Goal: Transaction & Acquisition: Purchase product/service

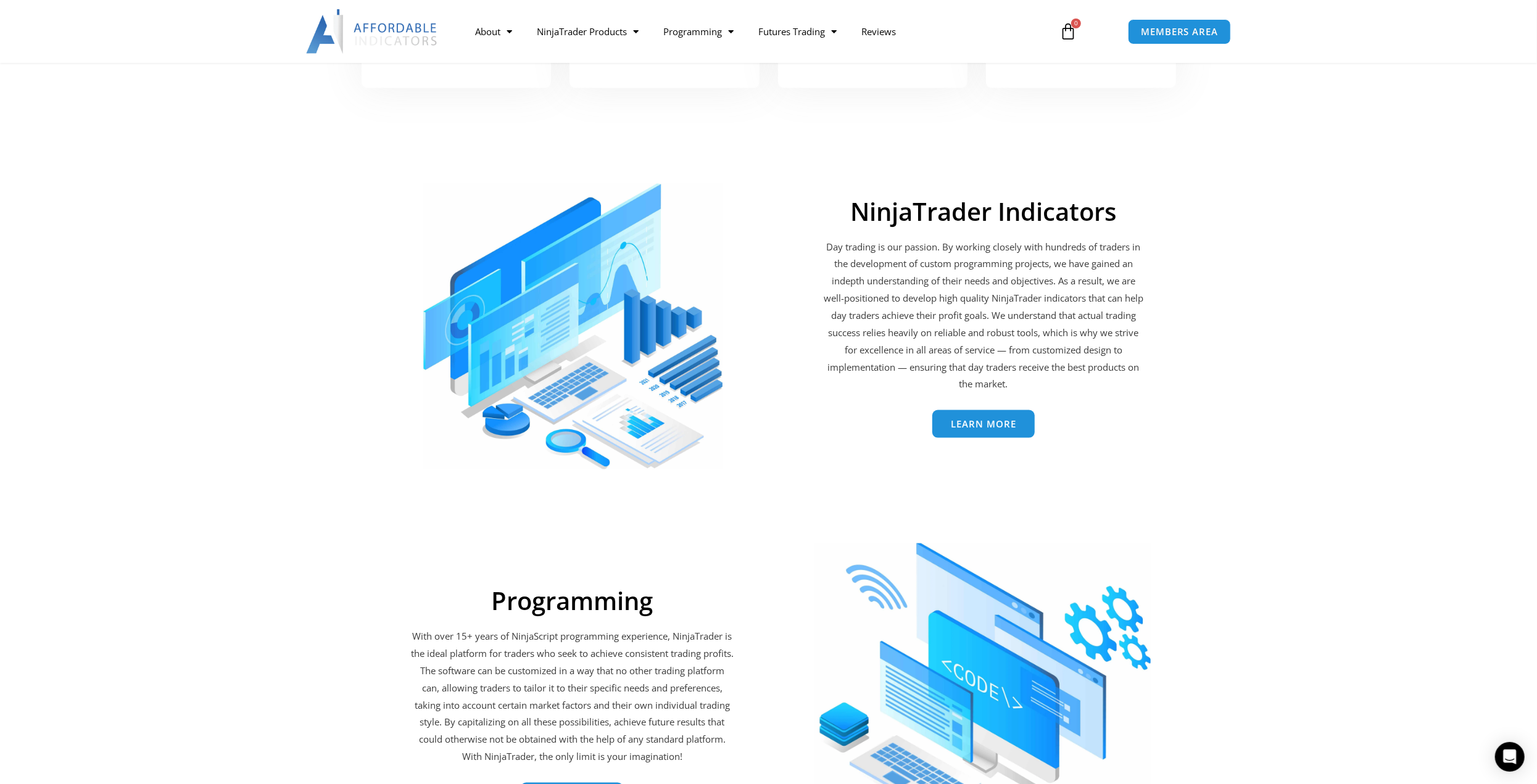
scroll to position [1851, 0]
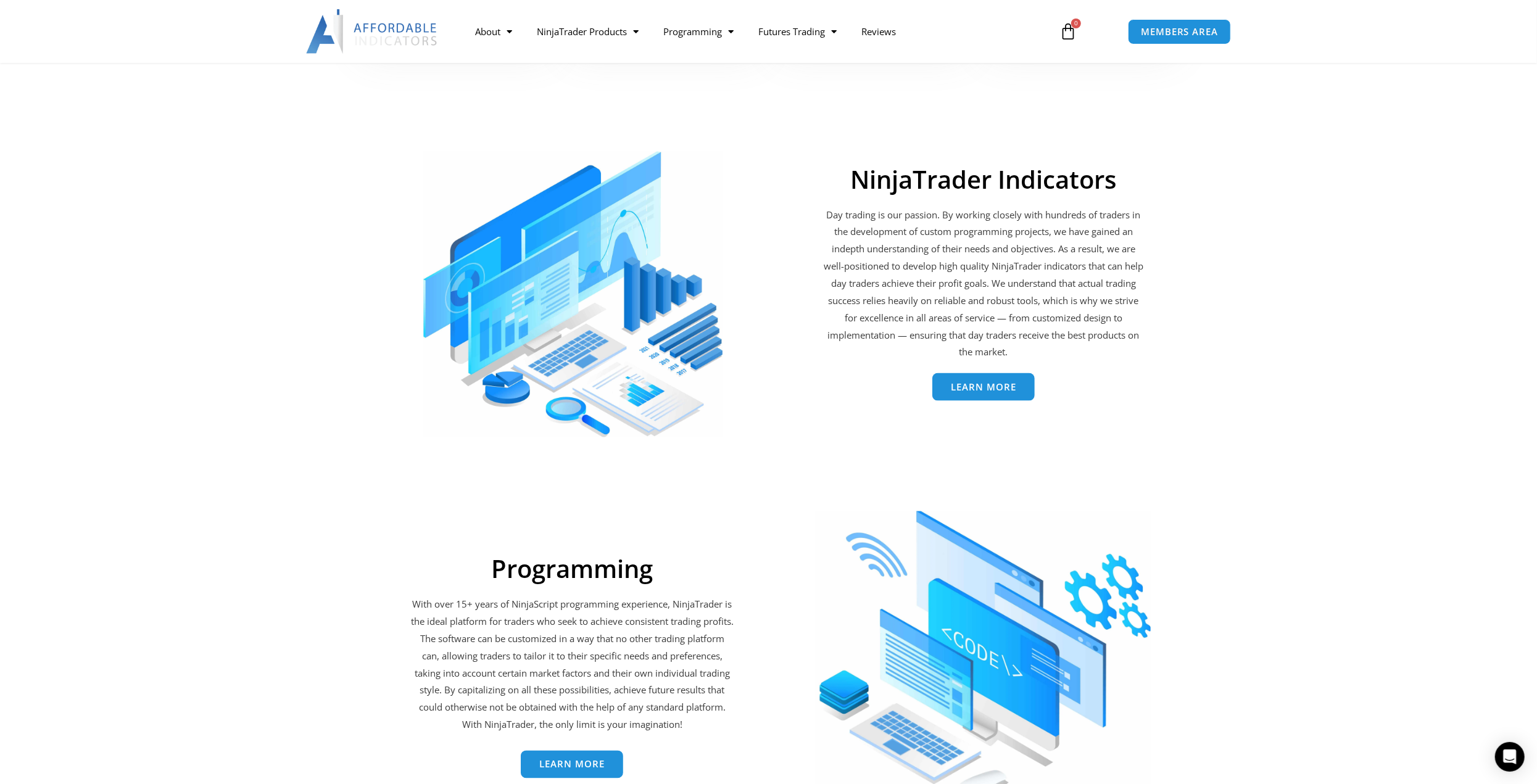
click at [961, 384] on span "Learn More" at bounding box center [983, 387] width 65 height 9
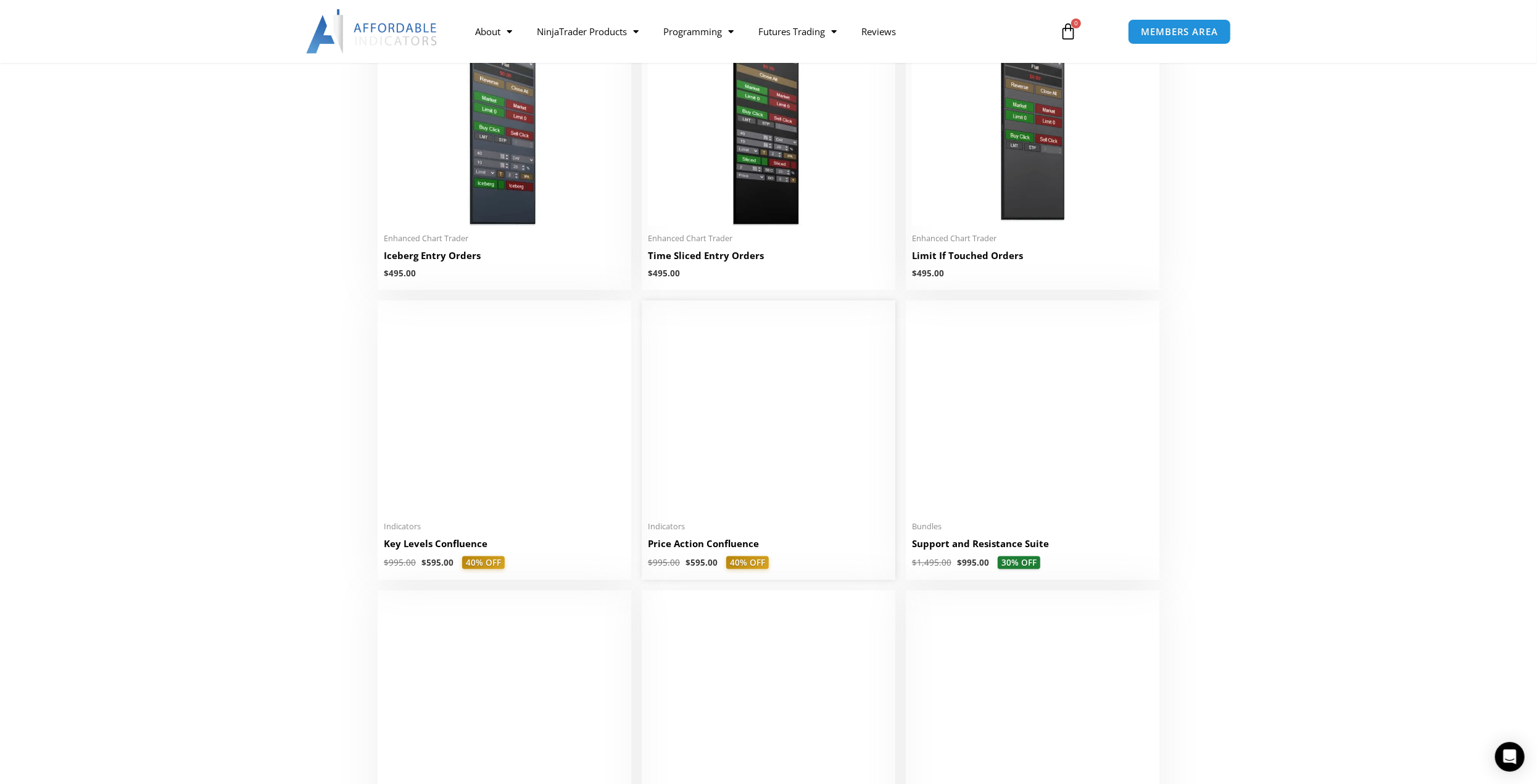
scroll to position [1481, 0]
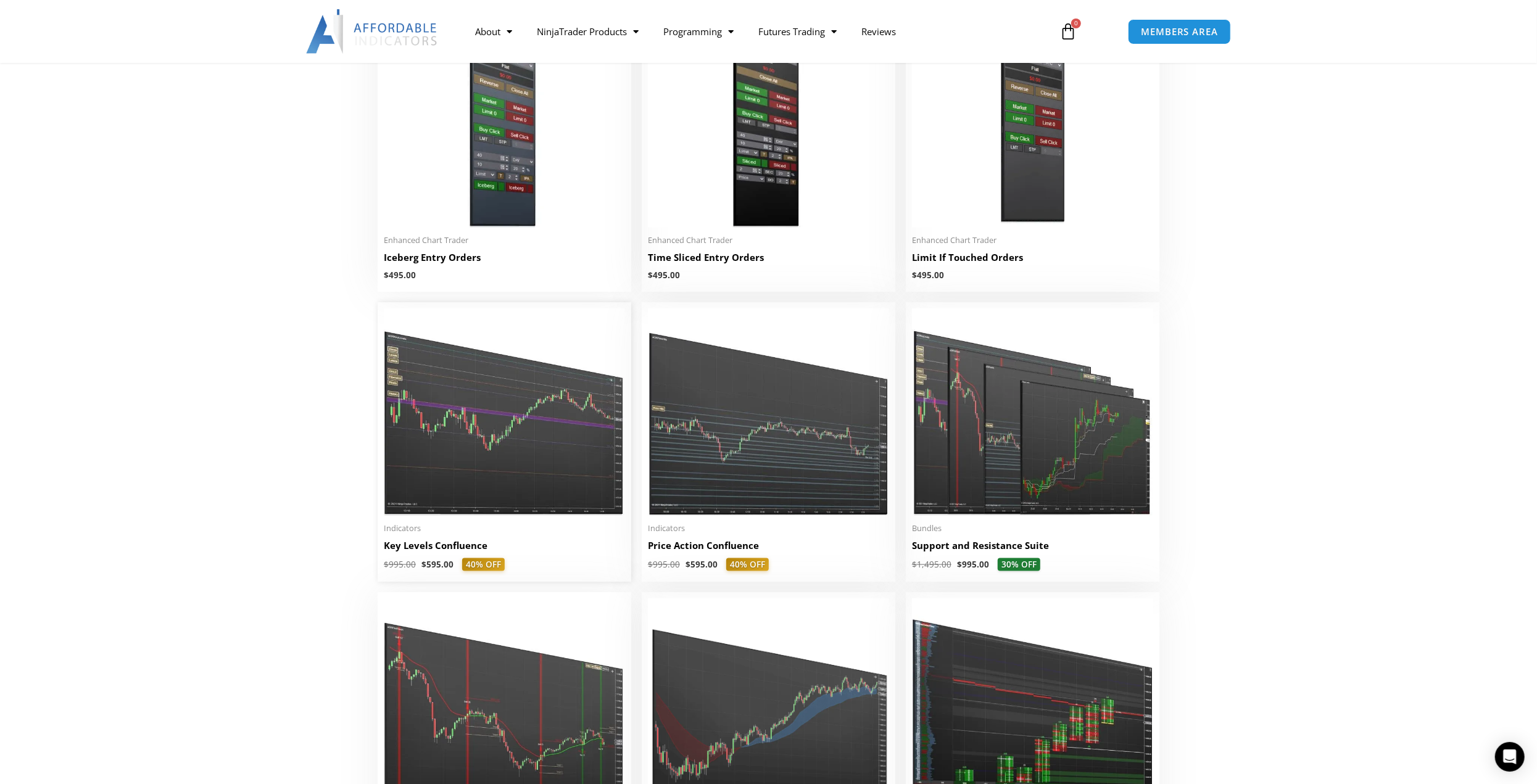
click at [466, 544] on h2 "Key Levels Confluence" at bounding box center [504, 546] width 241 height 13
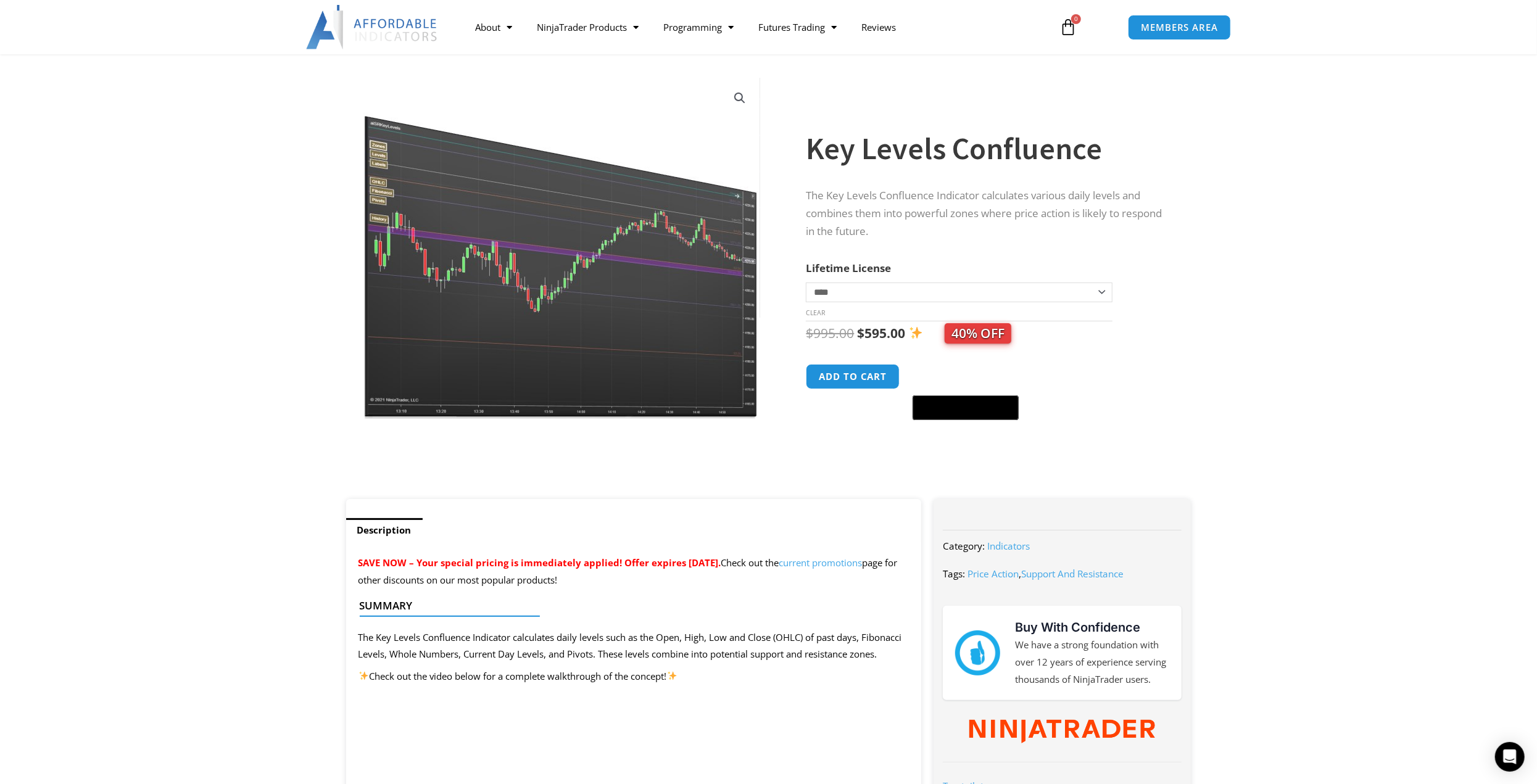
scroll to position [61, 0]
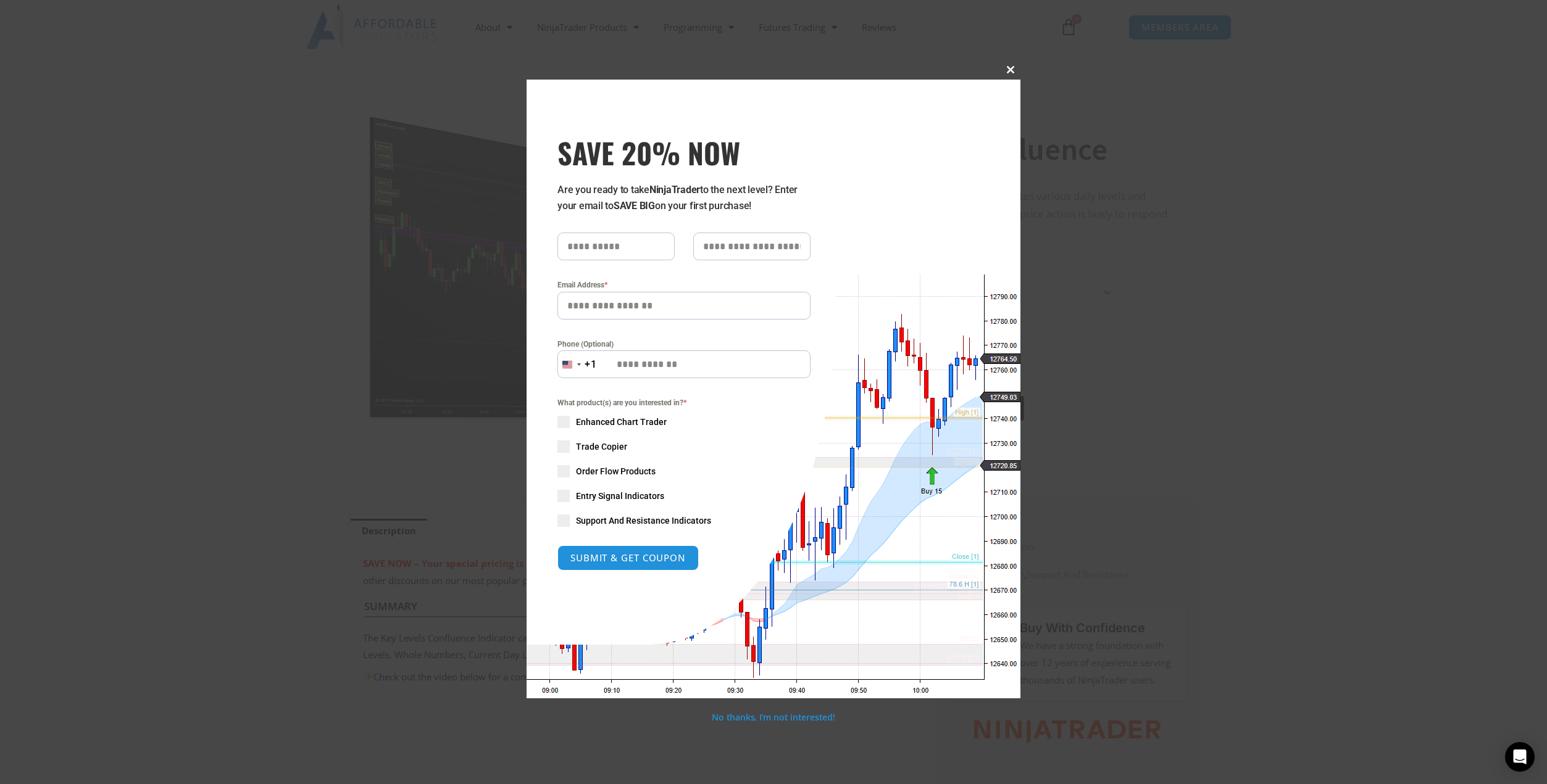
click at [1008, 68] on span "SAVE 20% NOW popup" at bounding box center [1010, 70] width 20 height 8
